Goal: Task Accomplishment & Management: Use online tool/utility

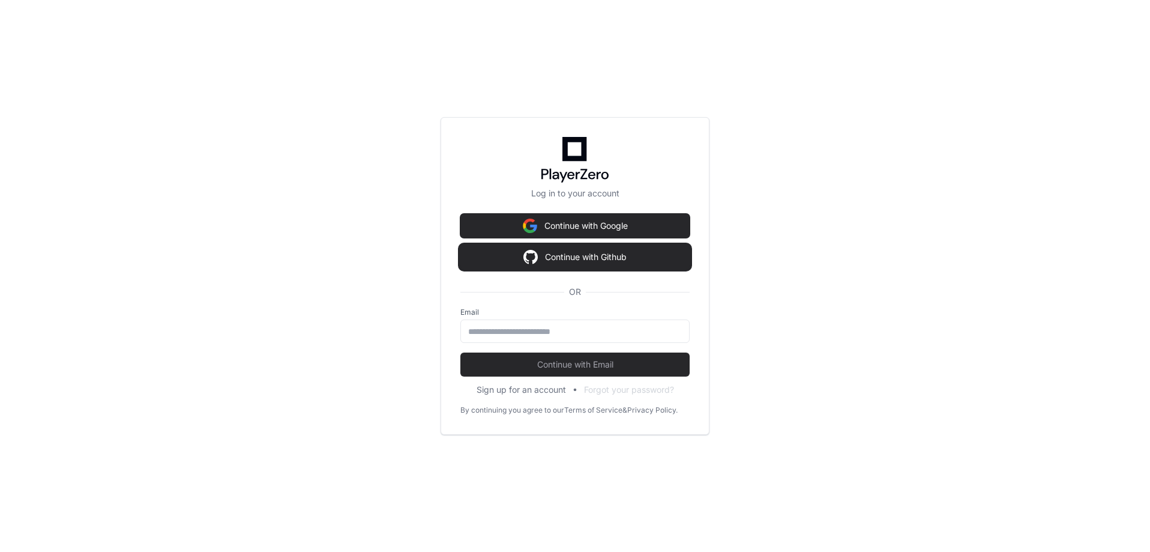
click at [556, 255] on button "Continue with Github" at bounding box center [574, 257] width 229 height 24
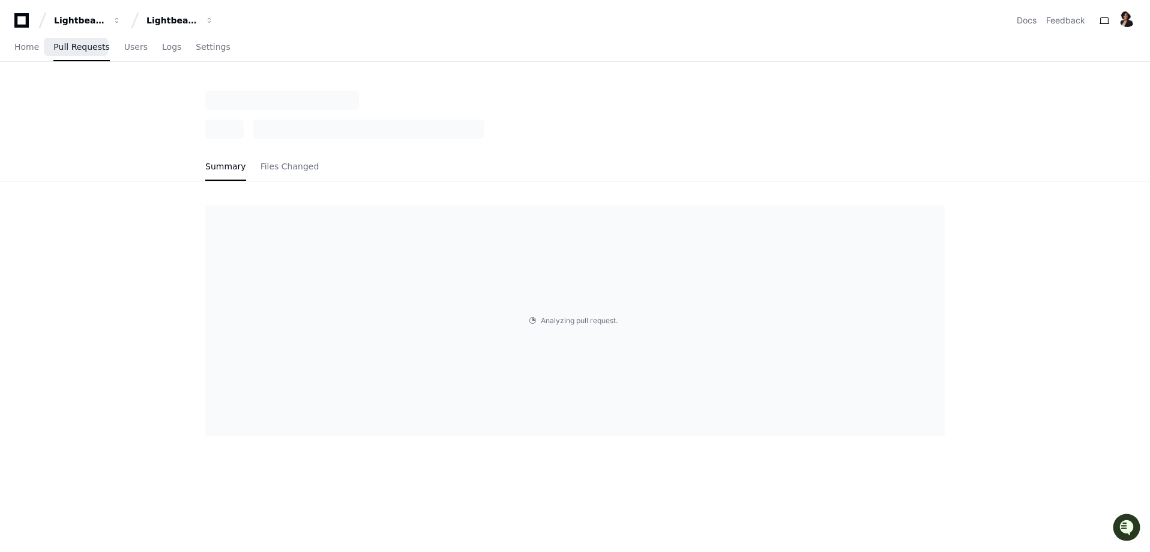
click at [73, 47] on span "Pull Requests" at bounding box center [81, 46] width 56 height 7
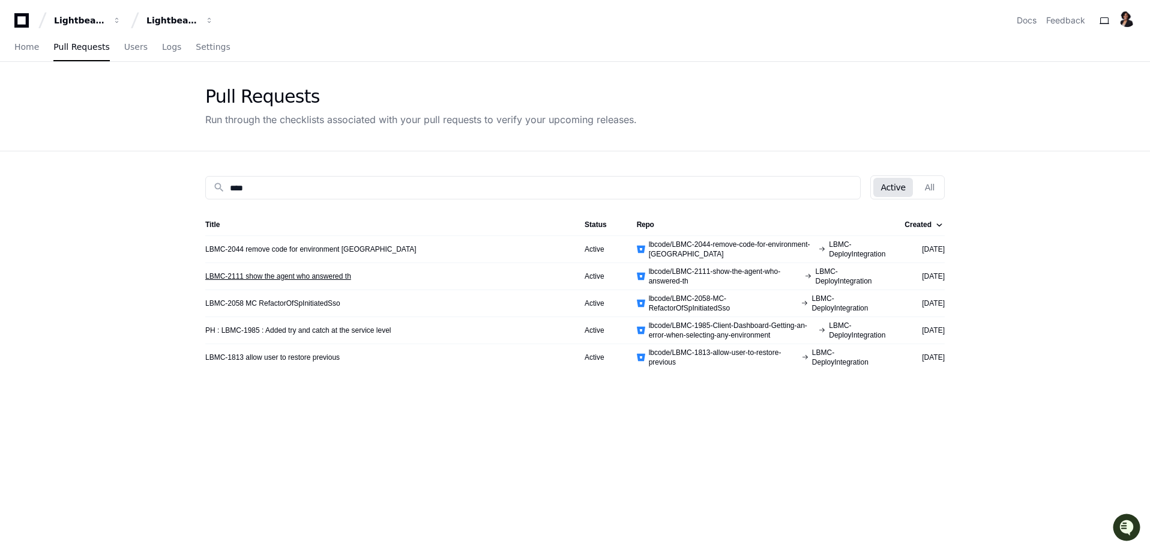
click at [317, 275] on link "LBMC-2111 show the agent who answered th" at bounding box center [278, 276] width 146 height 10
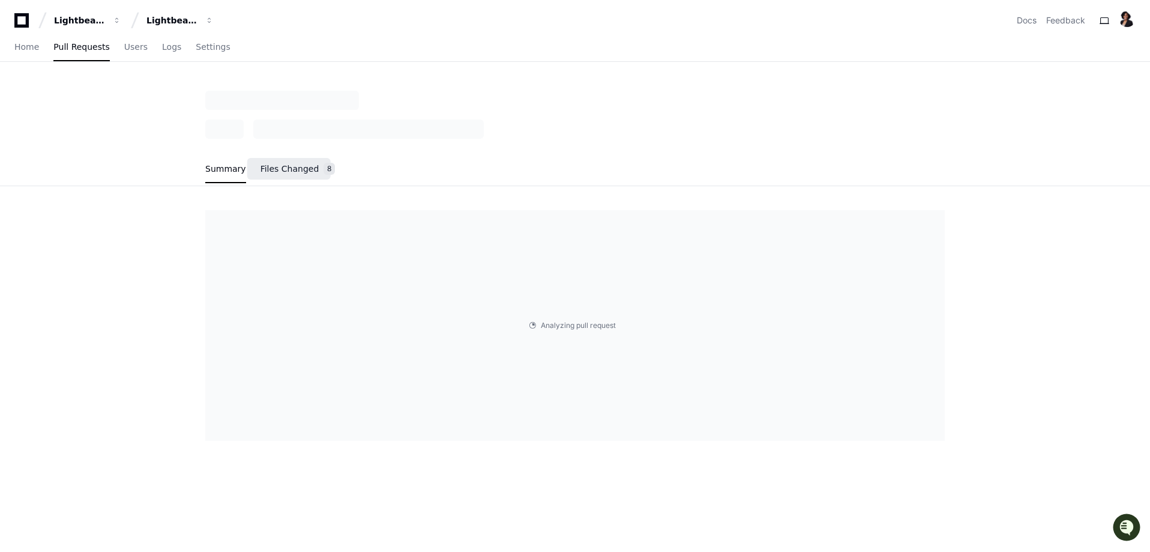
click at [300, 165] on span "Files Changed" at bounding box center [290, 168] width 59 height 7
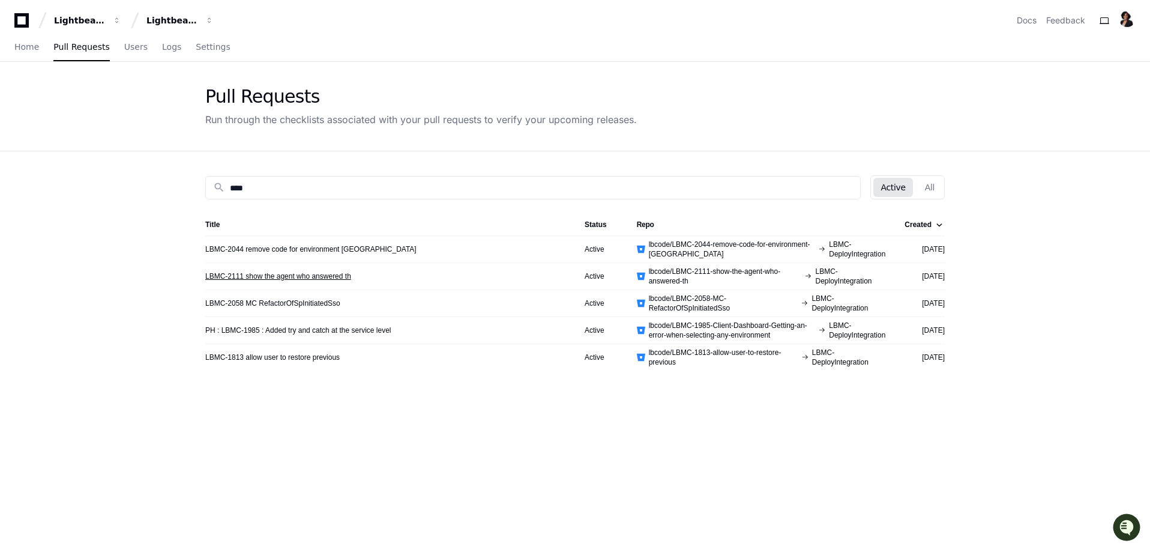
click at [324, 278] on link "LBMC-2111 show the agent who answered th" at bounding box center [278, 276] width 146 height 10
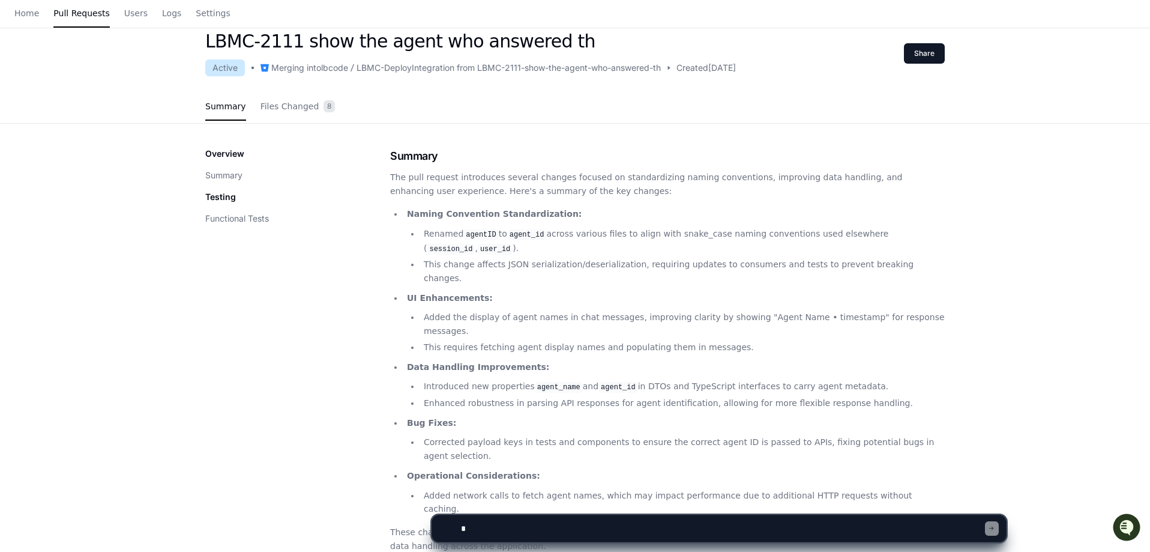
scroll to position [300, 0]
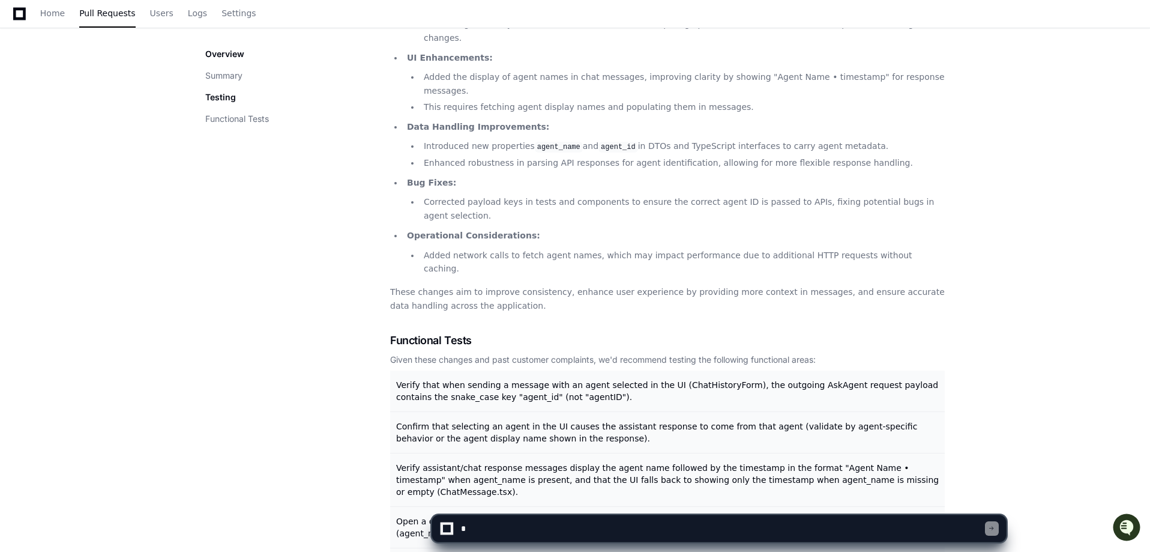
click at [511, 527] on textarea at bounding box center [722, 528] width 526 height 26
type textarea "**********"
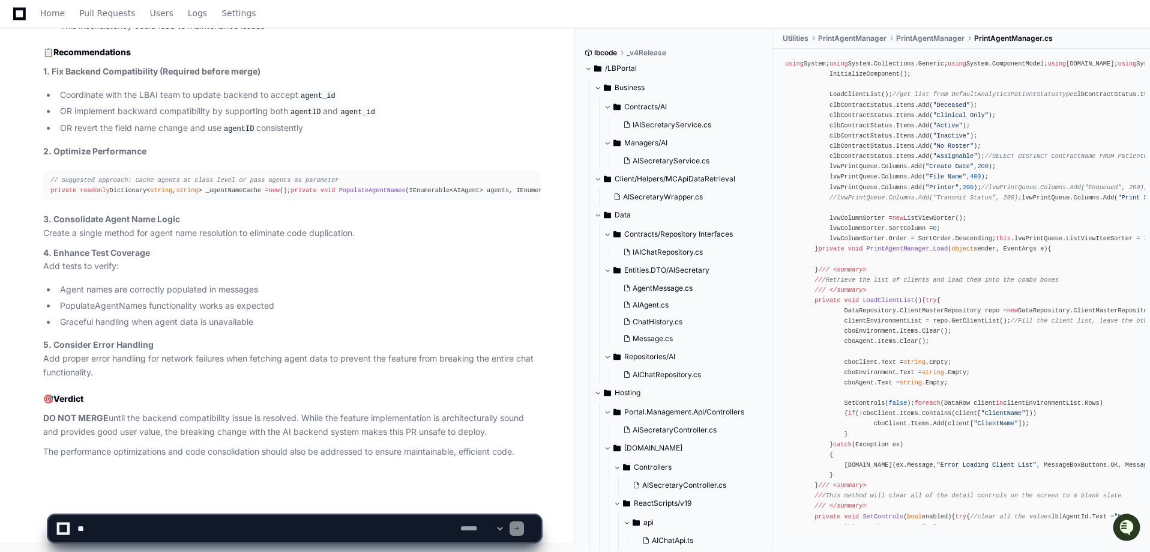
scroll to position [1624, 0]
